Goal: Feedback & Contribution: Submit feedback/report problem

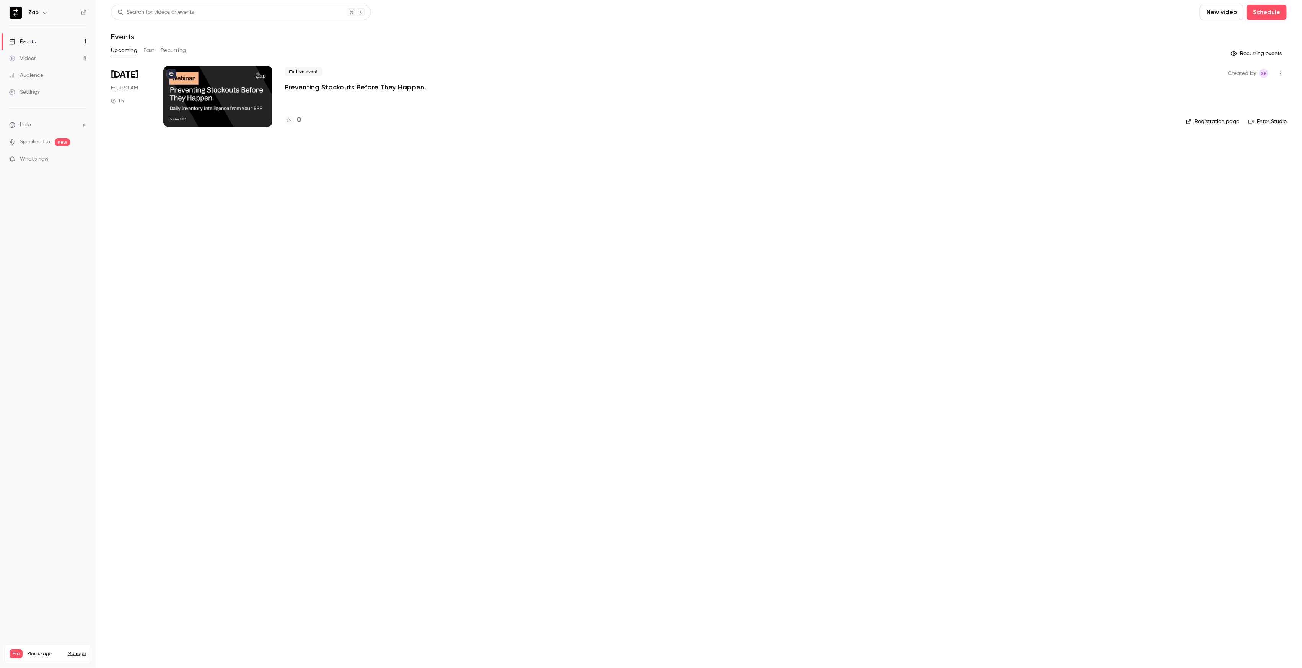
click at [31, 127] on li "Help" at bounding box center [47, 125] width 77 height 8
click at [120, 120] on link "Talk to [GEOGRAPHIC_DATA]" at bounding box center [141, 116] width 84 height 20
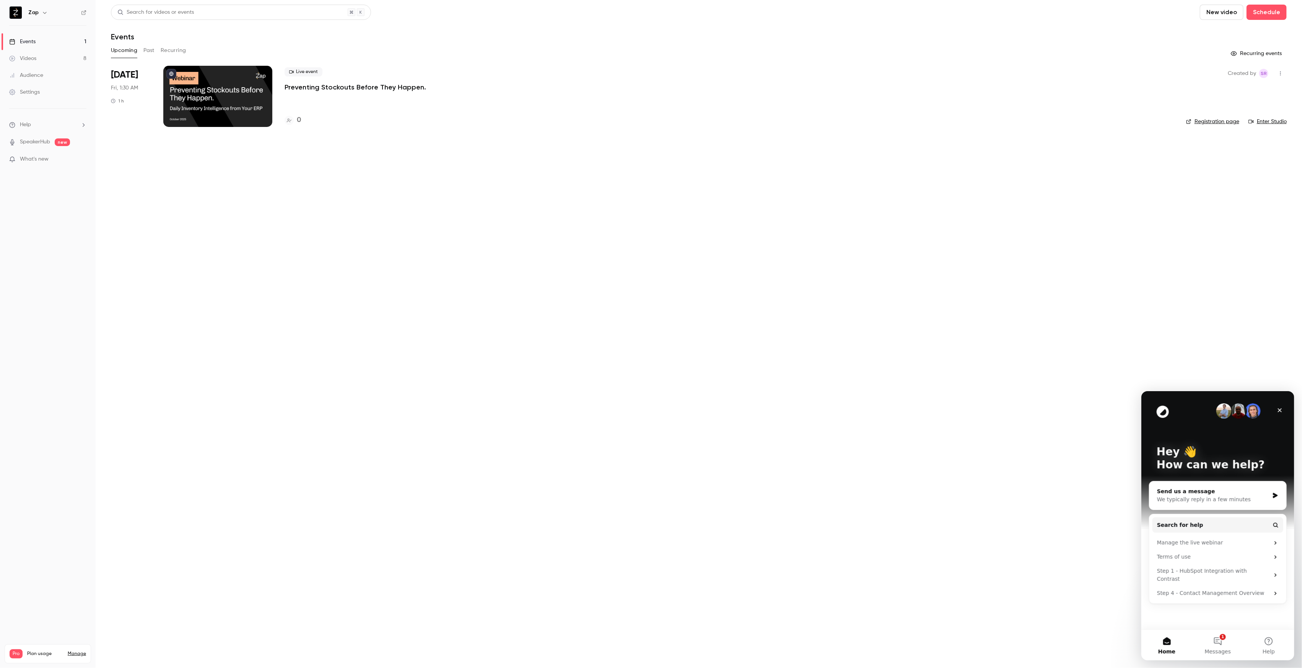
click at [1216, 489] on div "Send us a message" at bounding box center [1212, 491] width 112 height 8
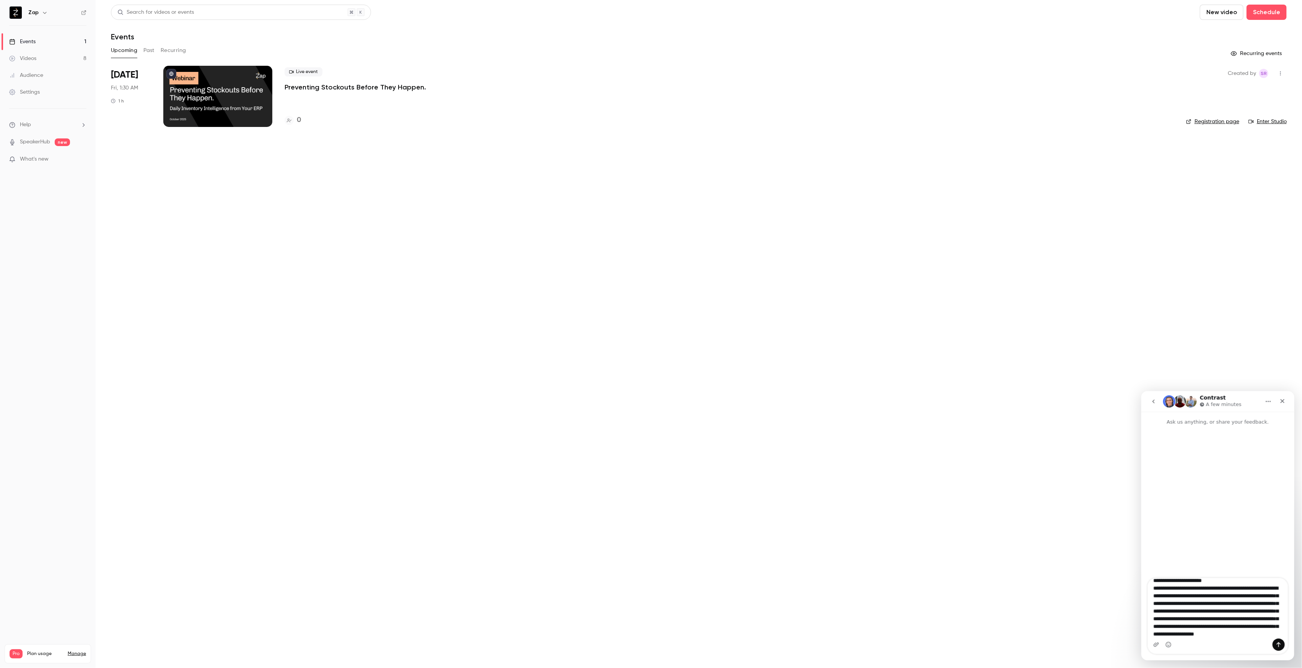
scroll to position [20, 0]
type textarea "**********"
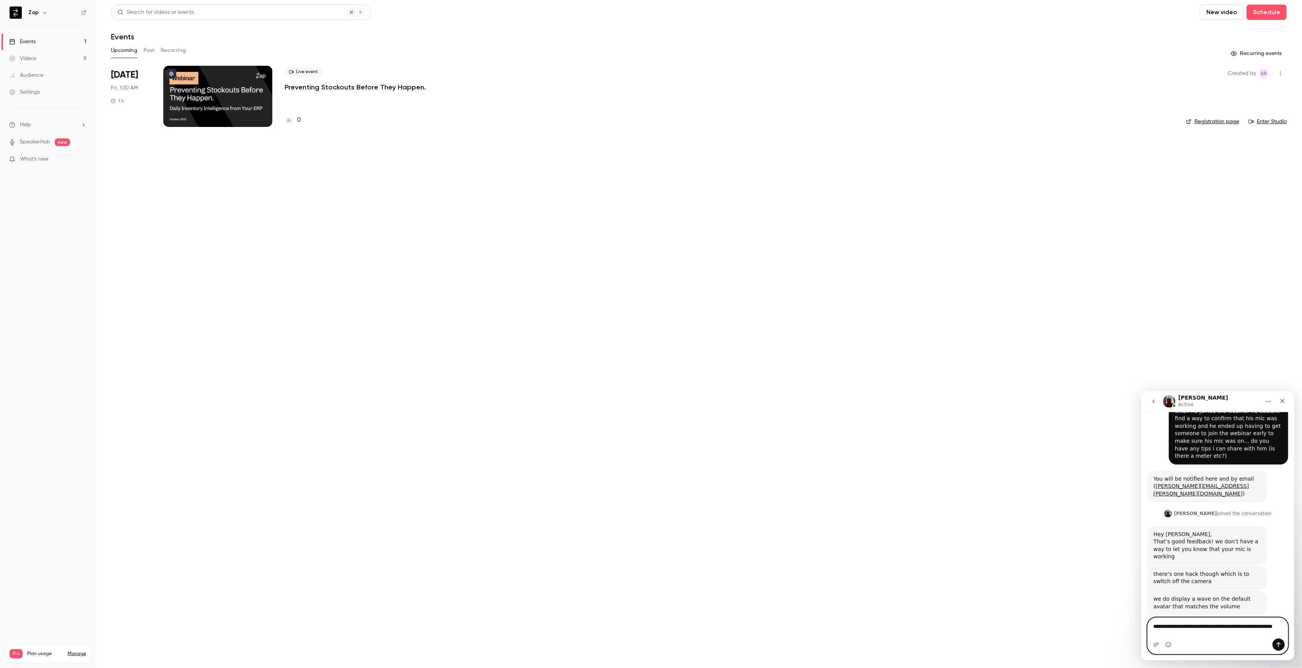
scroll to position [85, 0]
type textarea "**********"
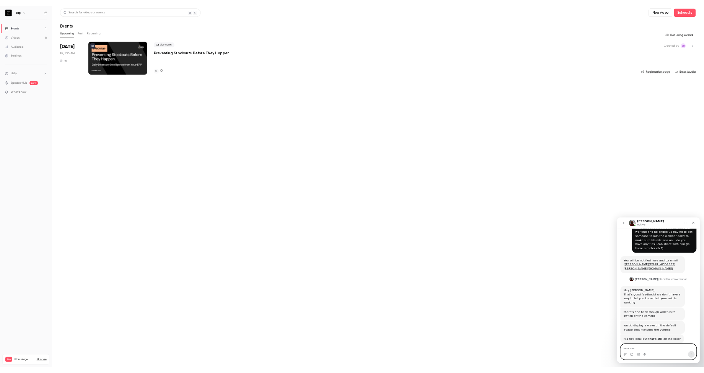
scroll to position [107, 0]
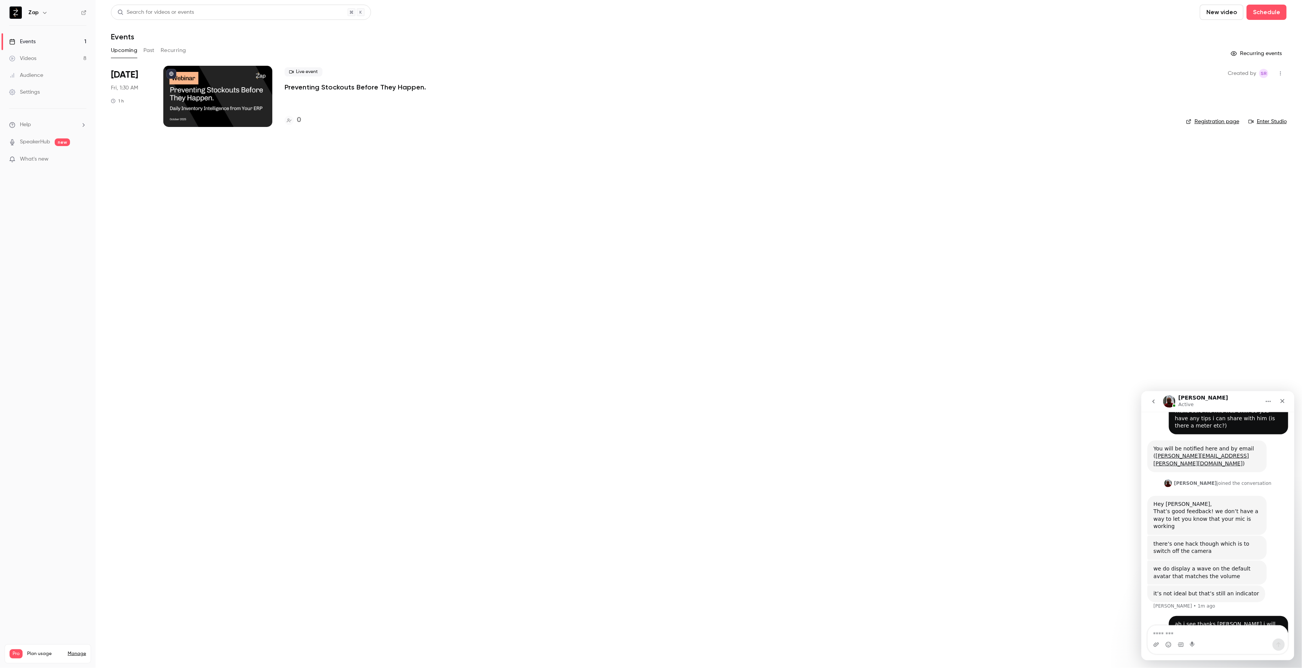
click at [239, 95] on div at bounding box center [217, 96] width 109 height 61
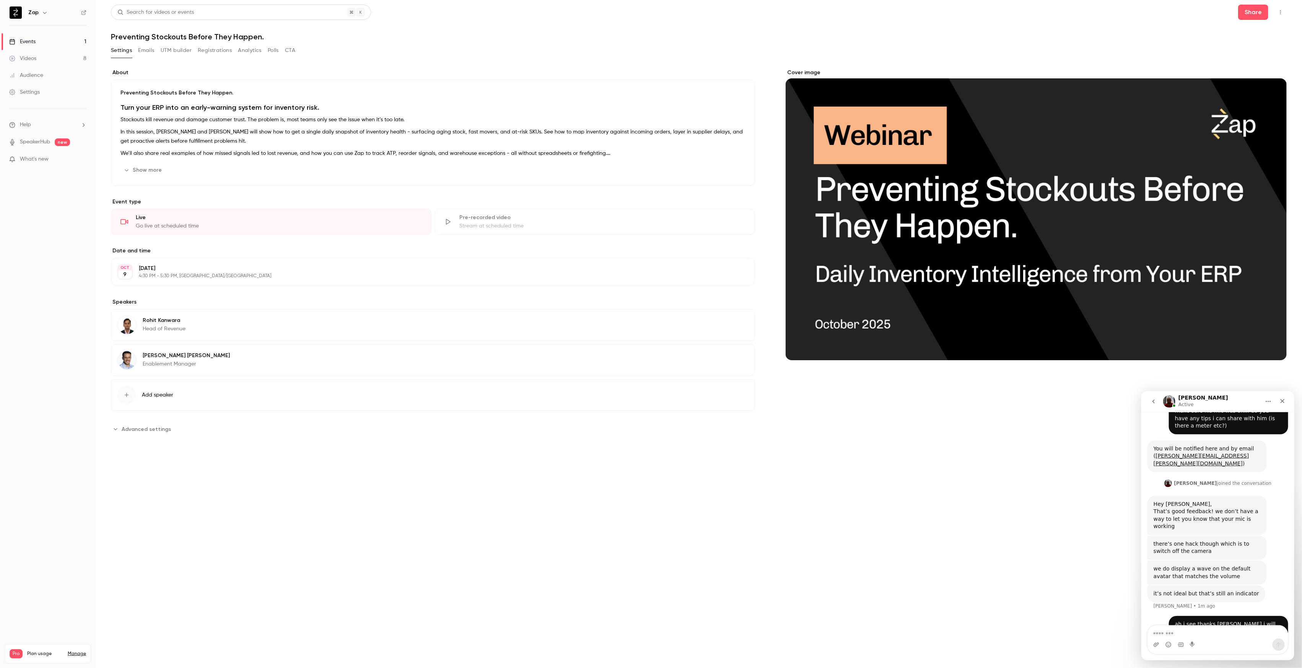
click at [1277, 13] on icon "button" at bounding box center [1280, 12] width 6 height 5
click at [1235, 49] on div "Enter Studio" at bounding box center [1250, 52] width 60 height 8
